Goal: Navigation & Orientation: Understand site structure

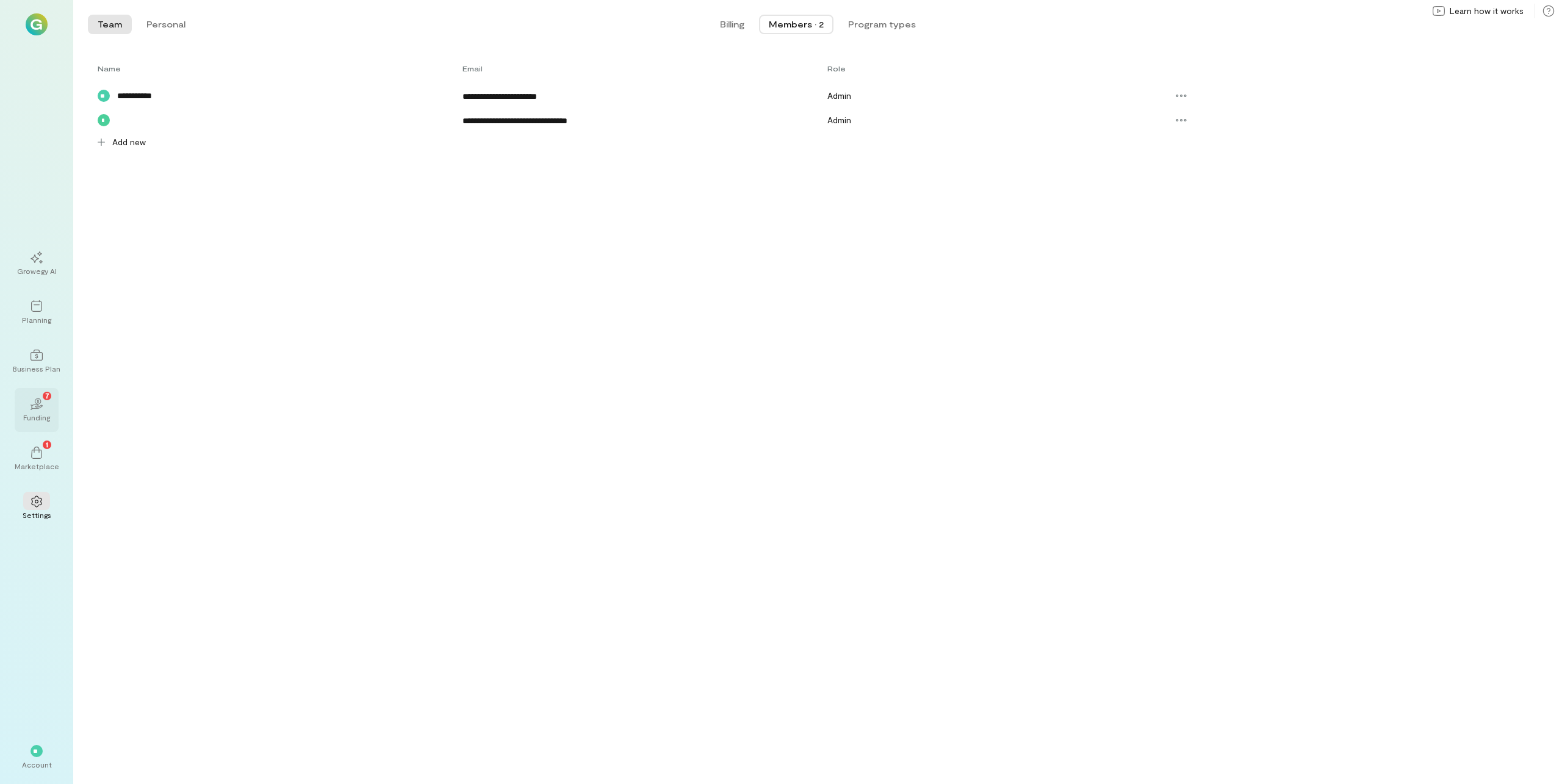
click at [32, 406] on icon "02" at bounding box center [37, 404] width 13 height 13
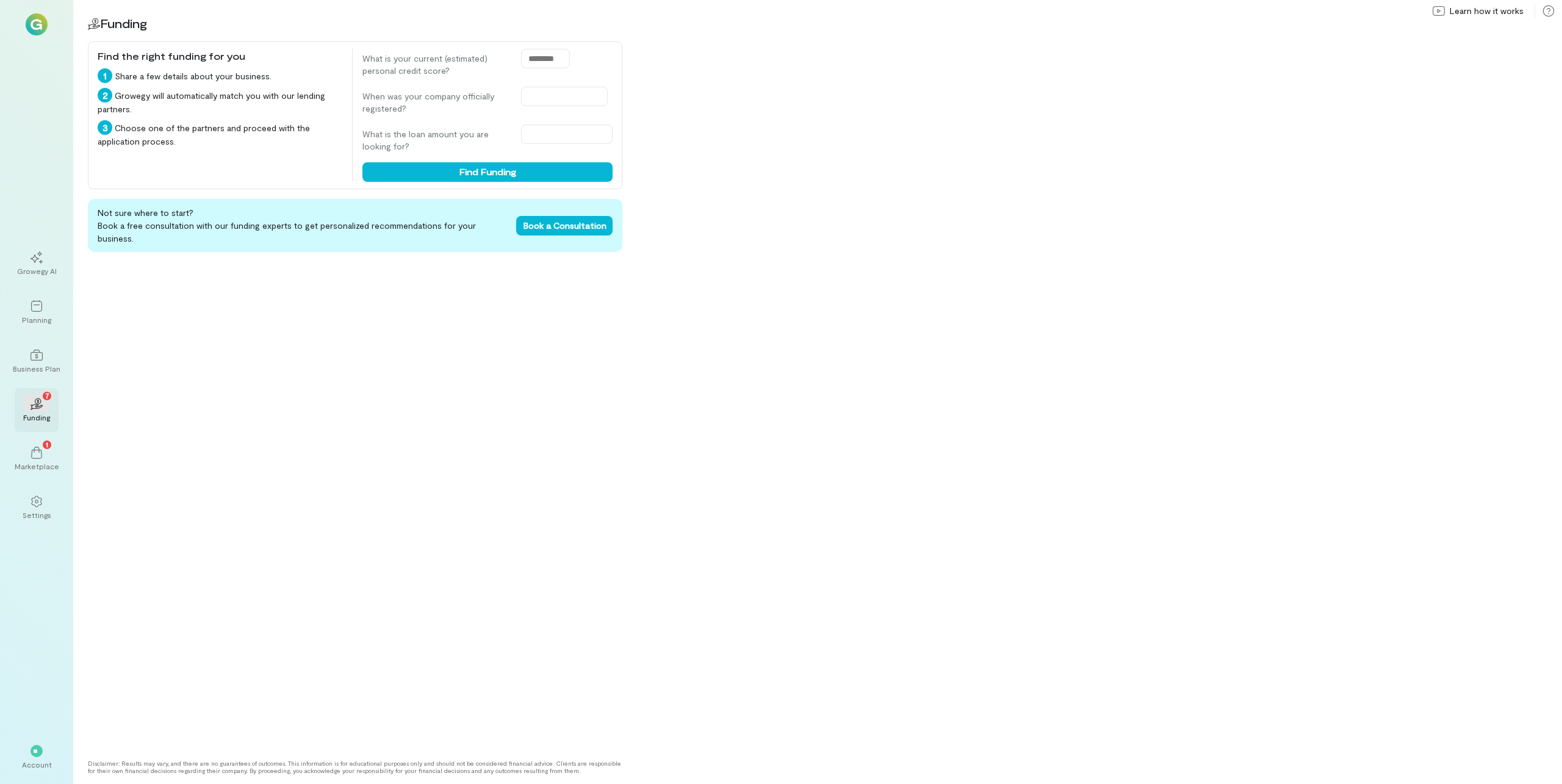
click at [32, 406] on icon "02" at bounding box center [37, 404] width 13 height 13
drag, startPoint x: 565, startPoint y: 60, endPoint x: 506, endPoint y: 60, distance: 59.0
click at [506, 60] on div "What is your current (estimated) personal credit score?" at bounding box center [487, 63] width 250 height 28
click at [29, 450] on div "1" at bounding box center [37, 452] width 27 height 18
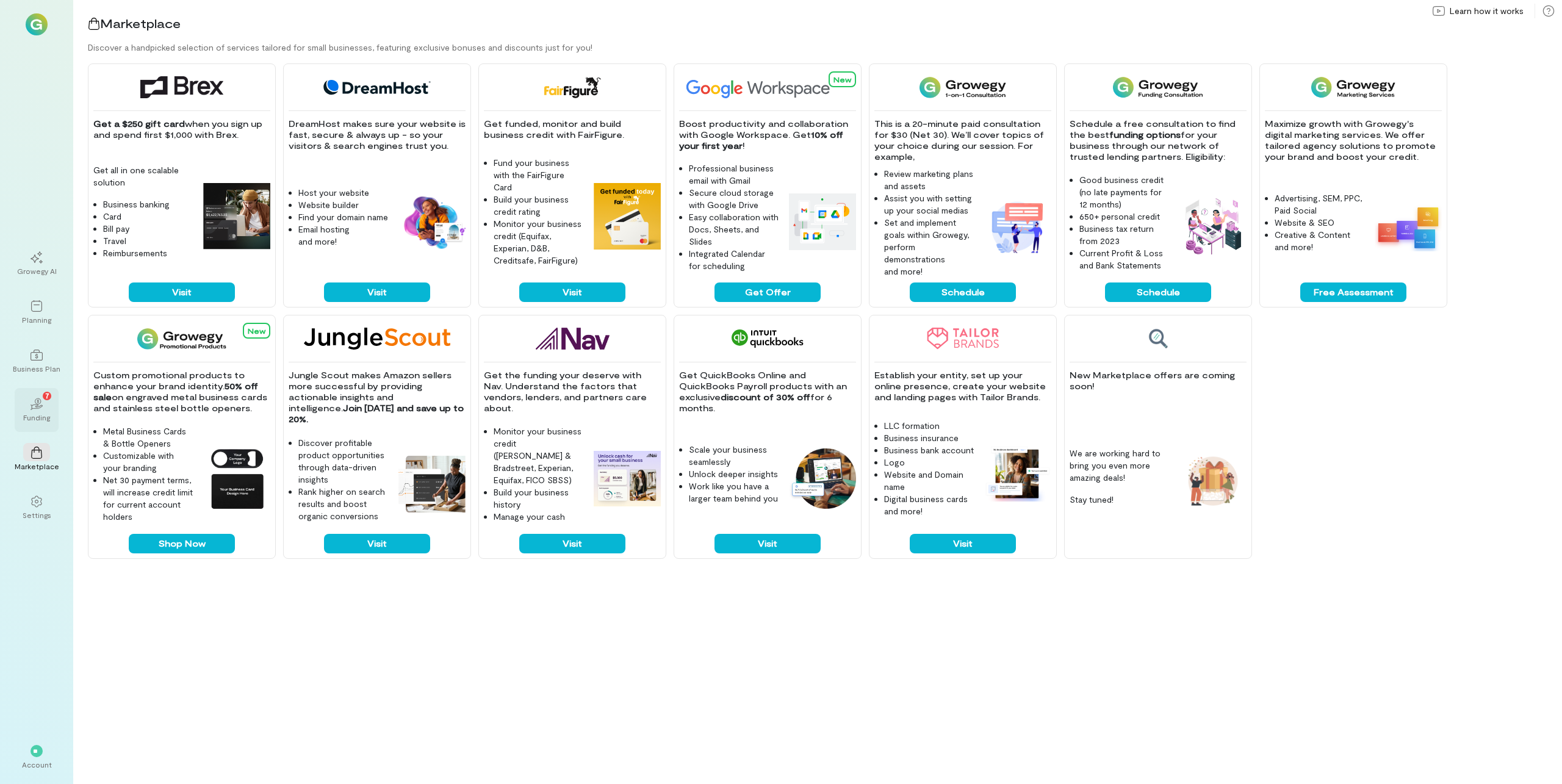
click at [48, 404] on div "02 7" at bounding box center [37, 403] width 27 height 18
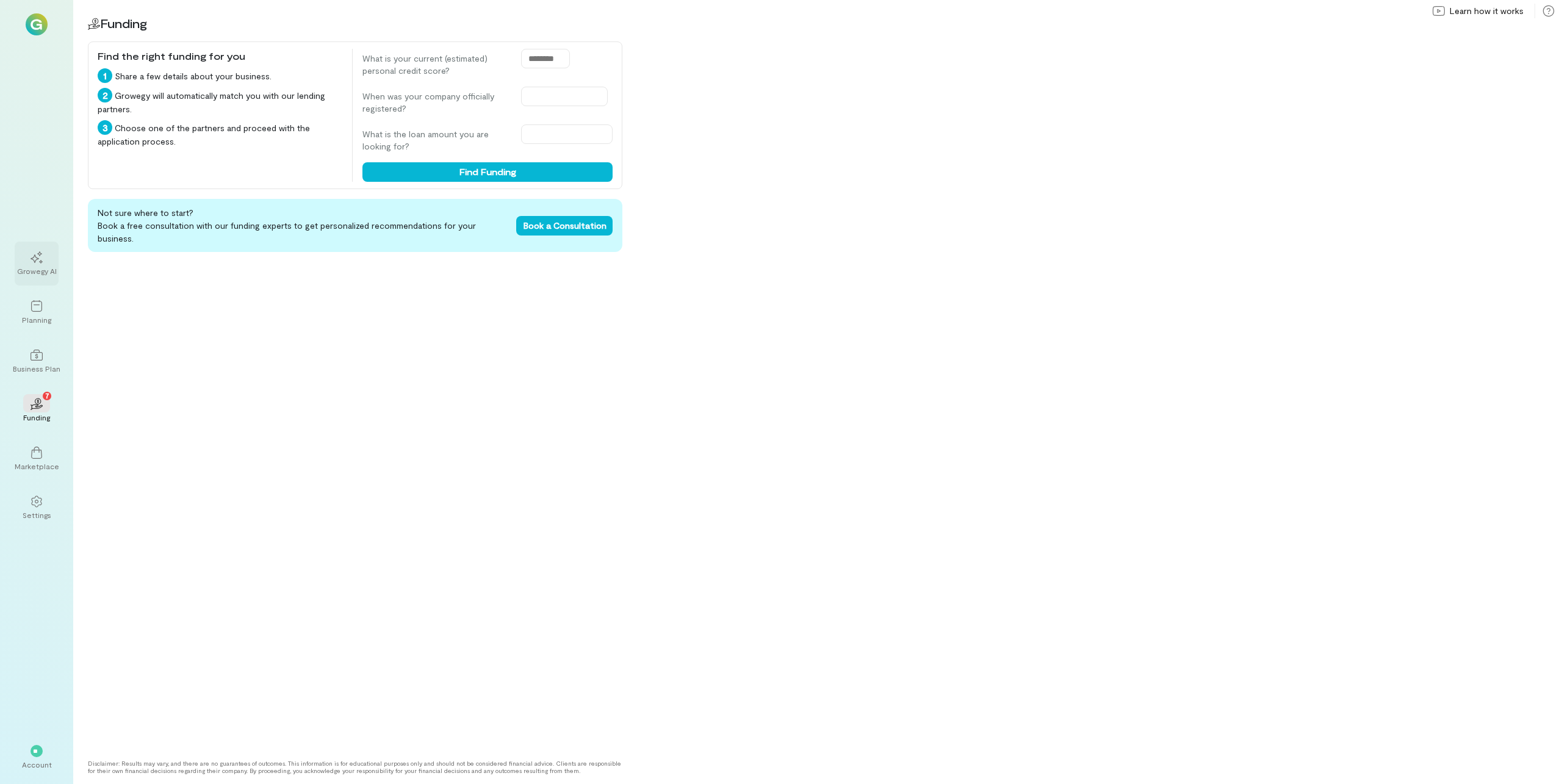
click at [21, 255] on div "Growegy AI" at bounding box center [37, 264] width 44 height 44
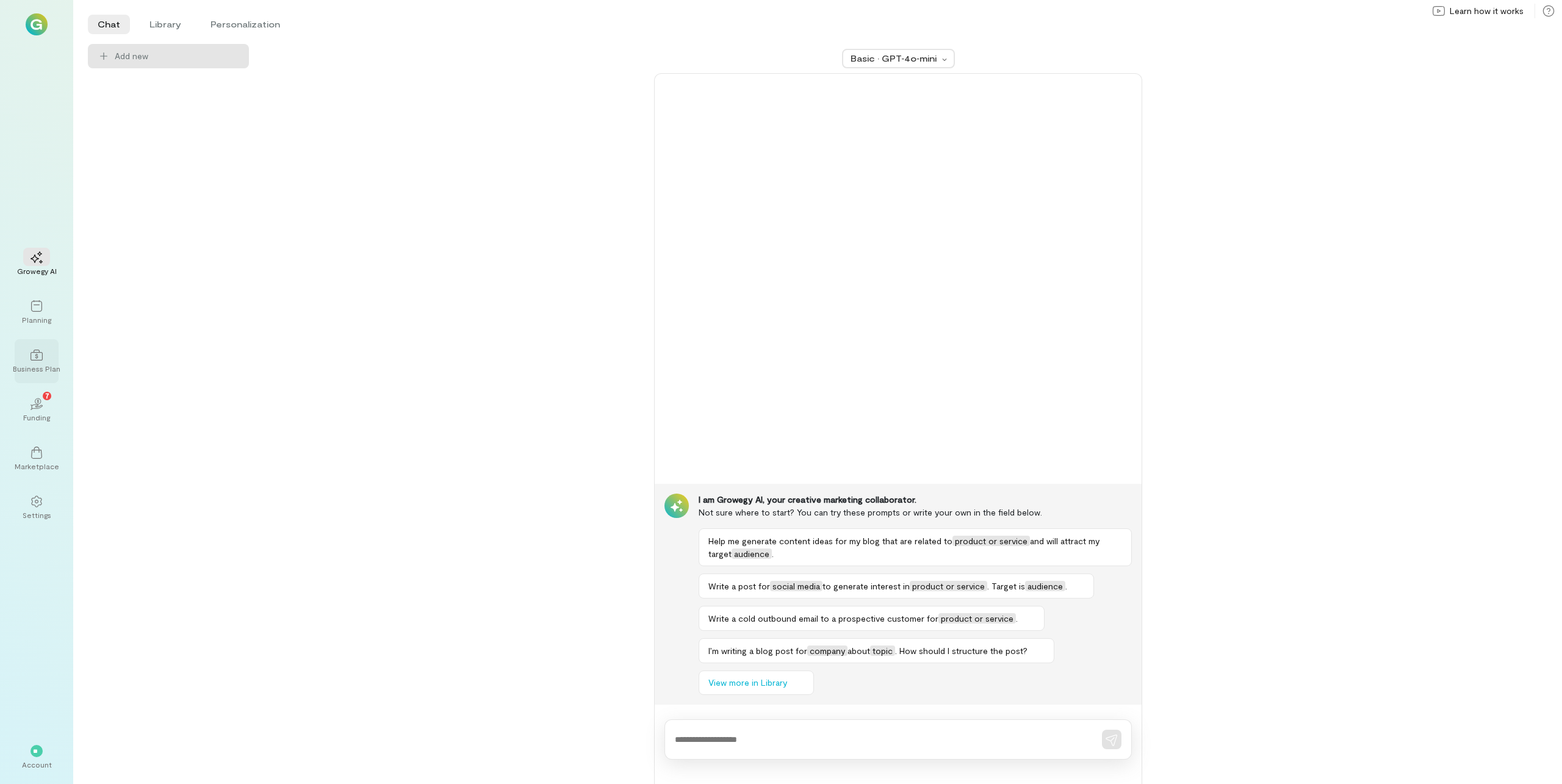
click at [37, 341] on div "Business Plan" at bounding box center [37, 361] width 44 height 44
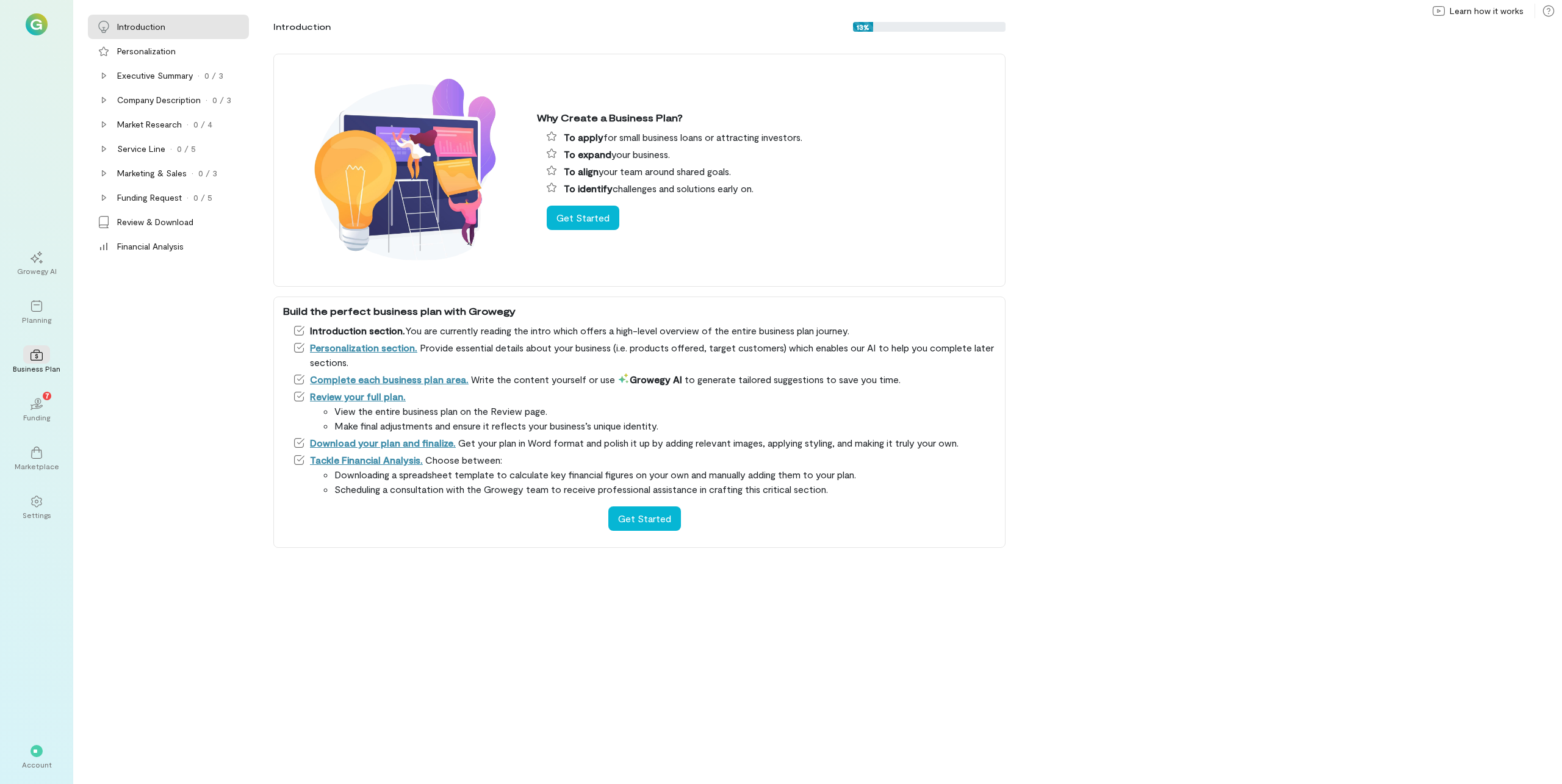
click at [42, 286] on div "Growegy AI Planning Business Plan 02 7 Funding Marketplace Settings" at bounding box center [37, 386] width 44 height 288
